Goal: Task Accomplishment & Management: Use online tool/utility

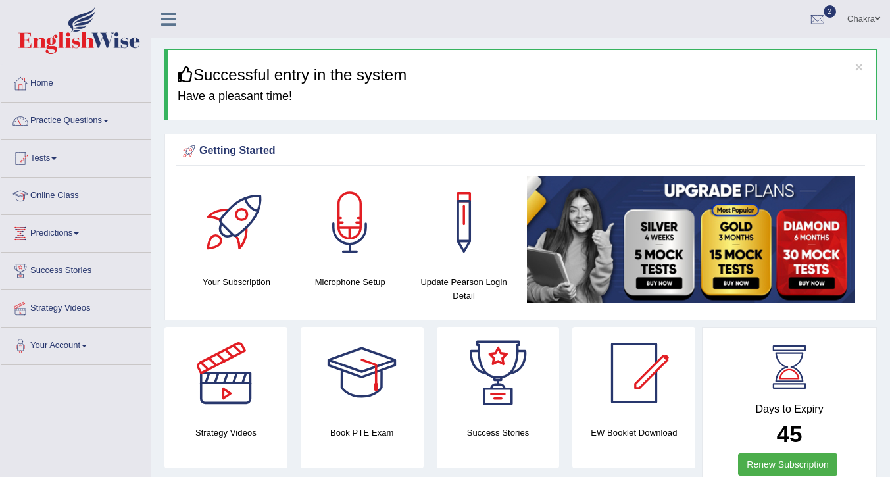
click at [28, 83] on div at bounding box center [21, 84] width 20 height 20
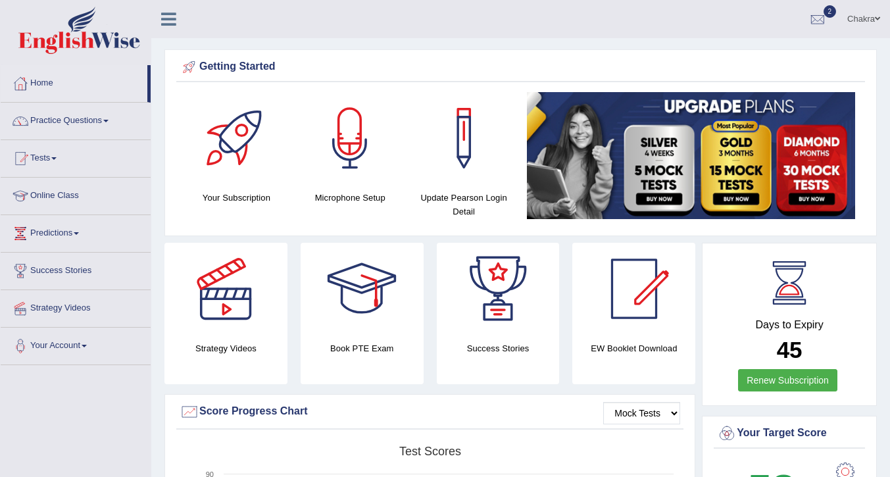
click at [74, 198] on link "Online Class" at bounding box center [76, 194] width 150 height 33
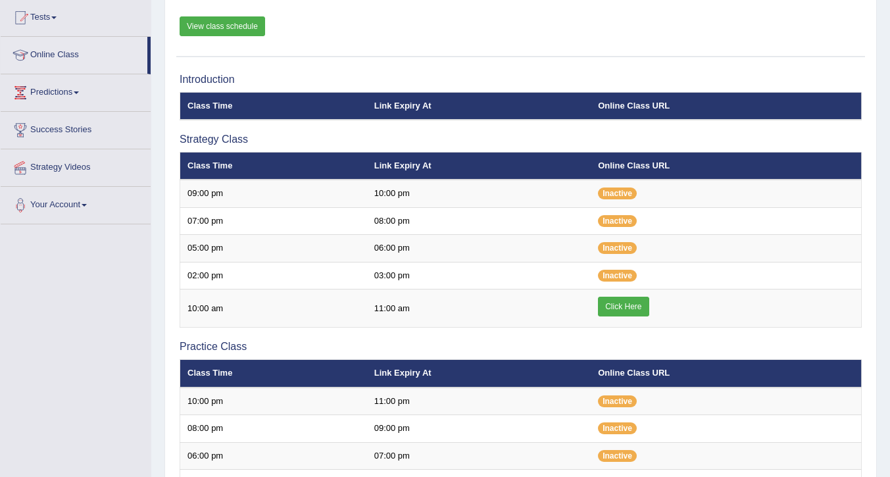
scroll to position [142, 0]
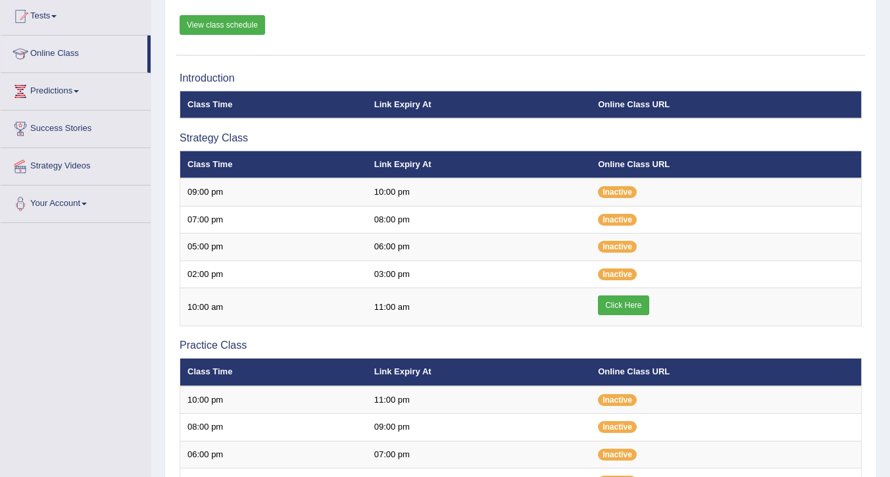
click at [626, 302] on link "Click Here" at bounding box center [623, 305] width 51 height 20
